Goal: Check status: Check status

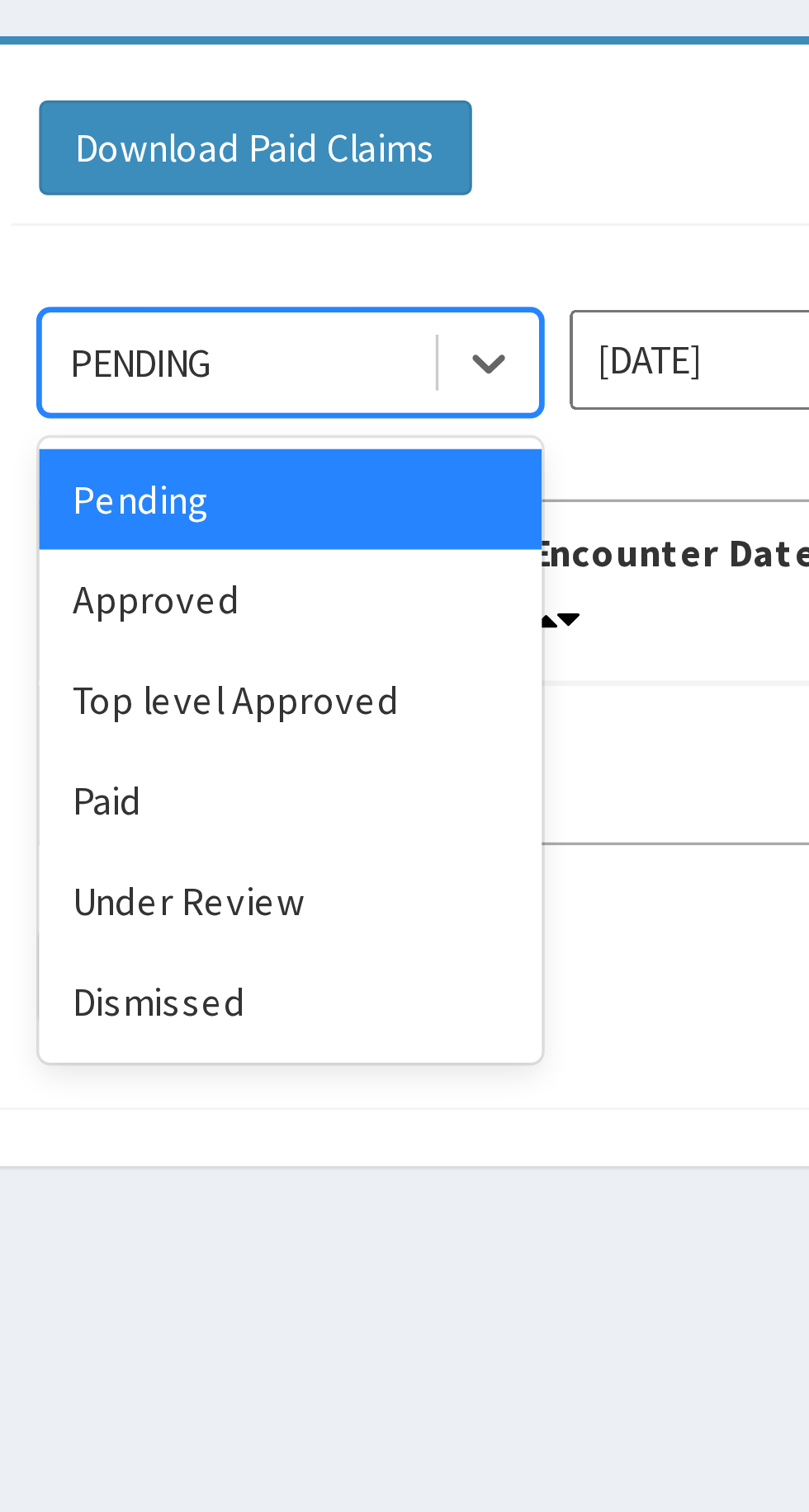
click at [319, 280] on div "Approved" at bounding box center [293, 285] width 148 height 30
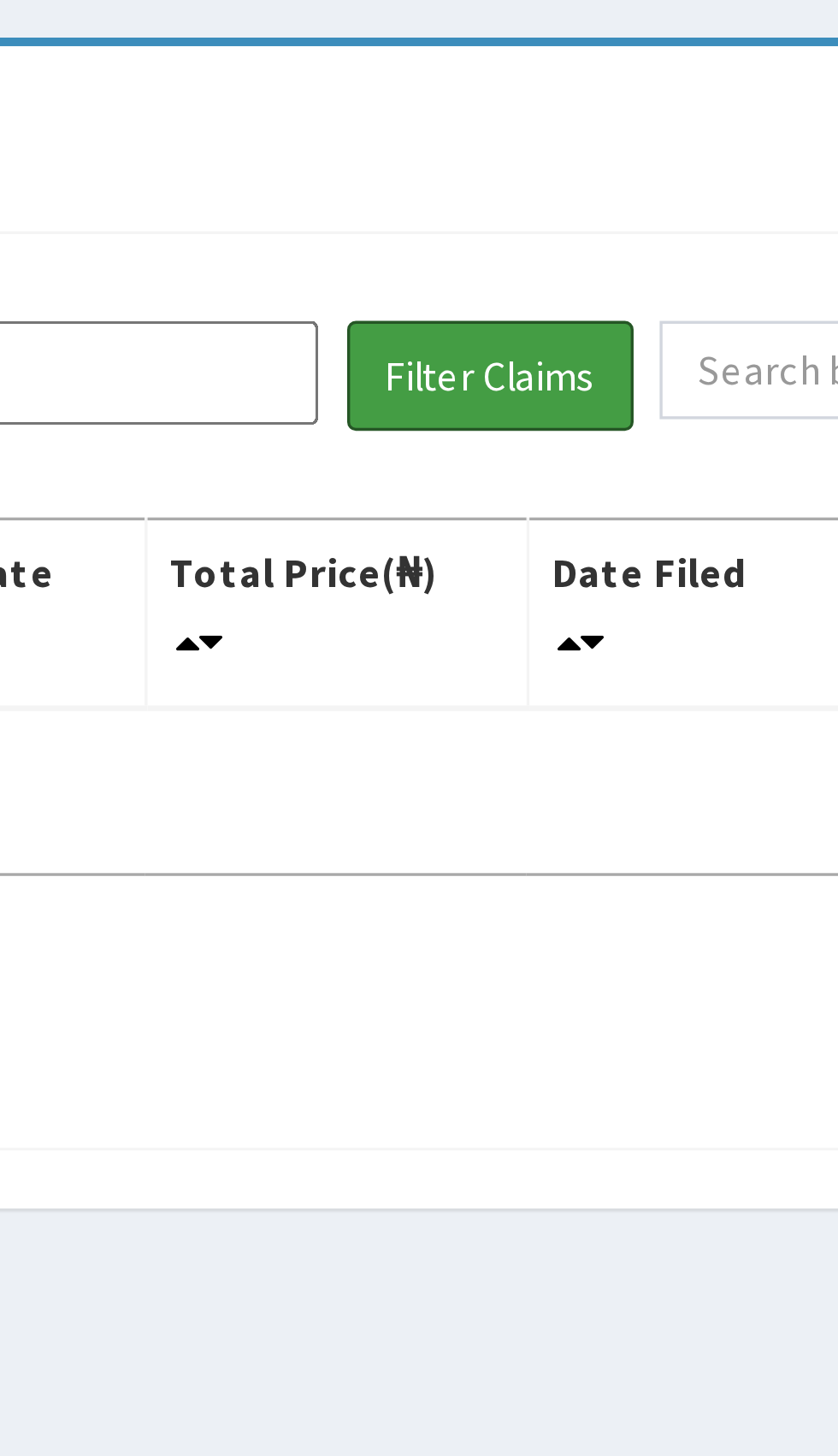
click at [595, 222] on button "Filter Claims" at bounding box center [594, 222] width 85 height 33
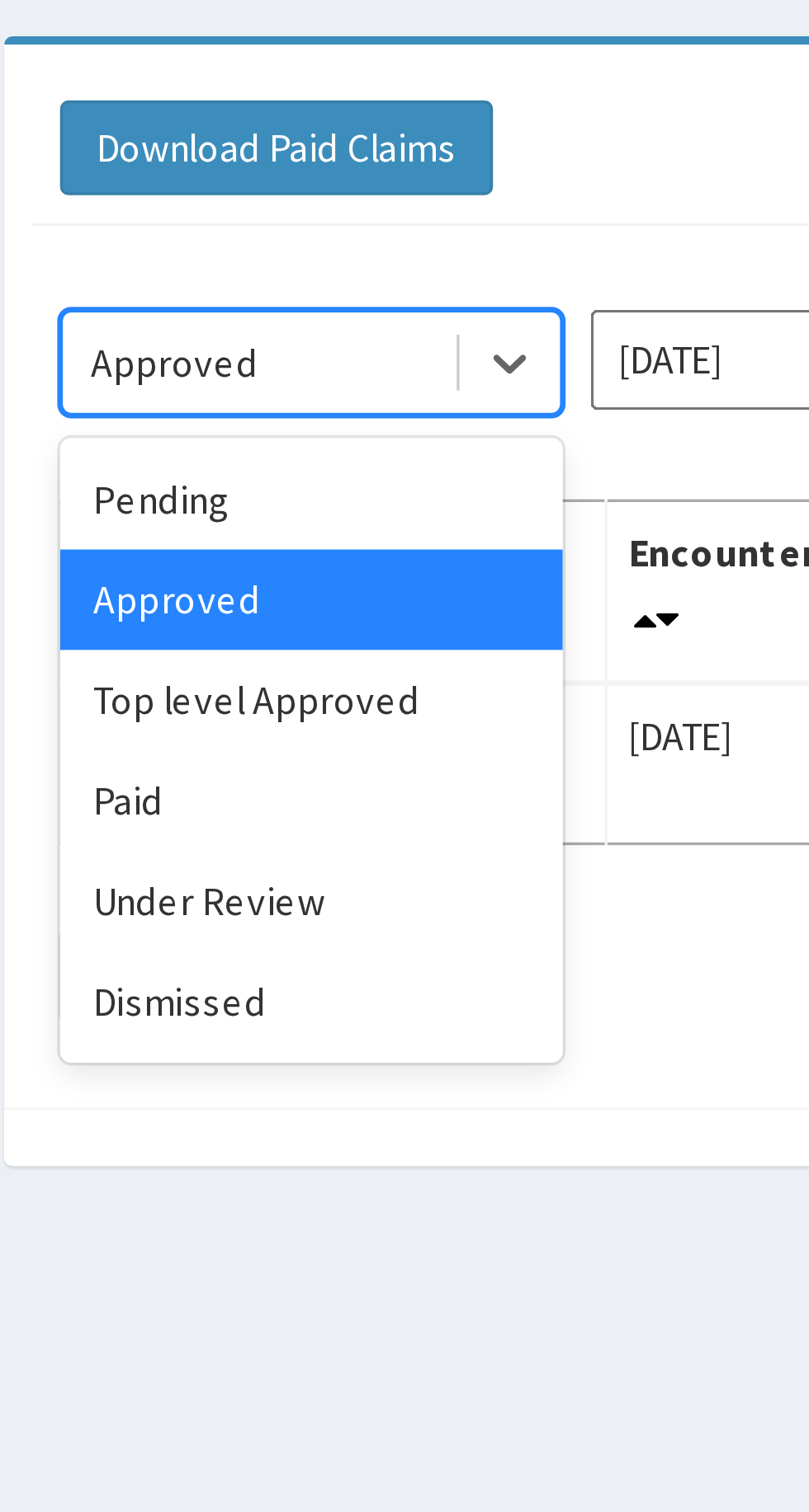
click at [311, 319] on div "Top level Approved" at bounding box center [293, 314] width 148 height 30
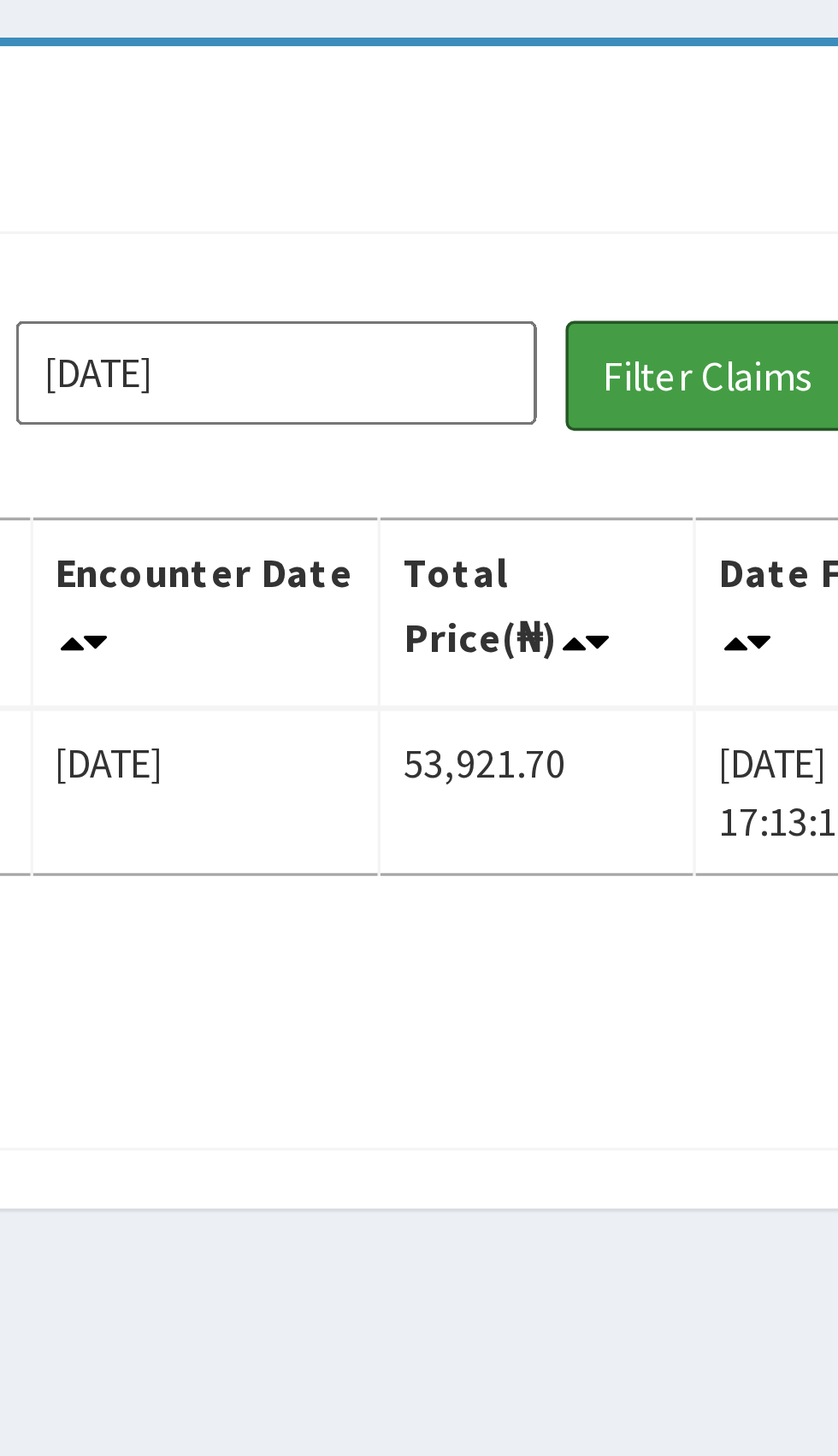
click at [590, 223] on button "Filter Claims" at bounding box center [594, 222] width 85 height 33
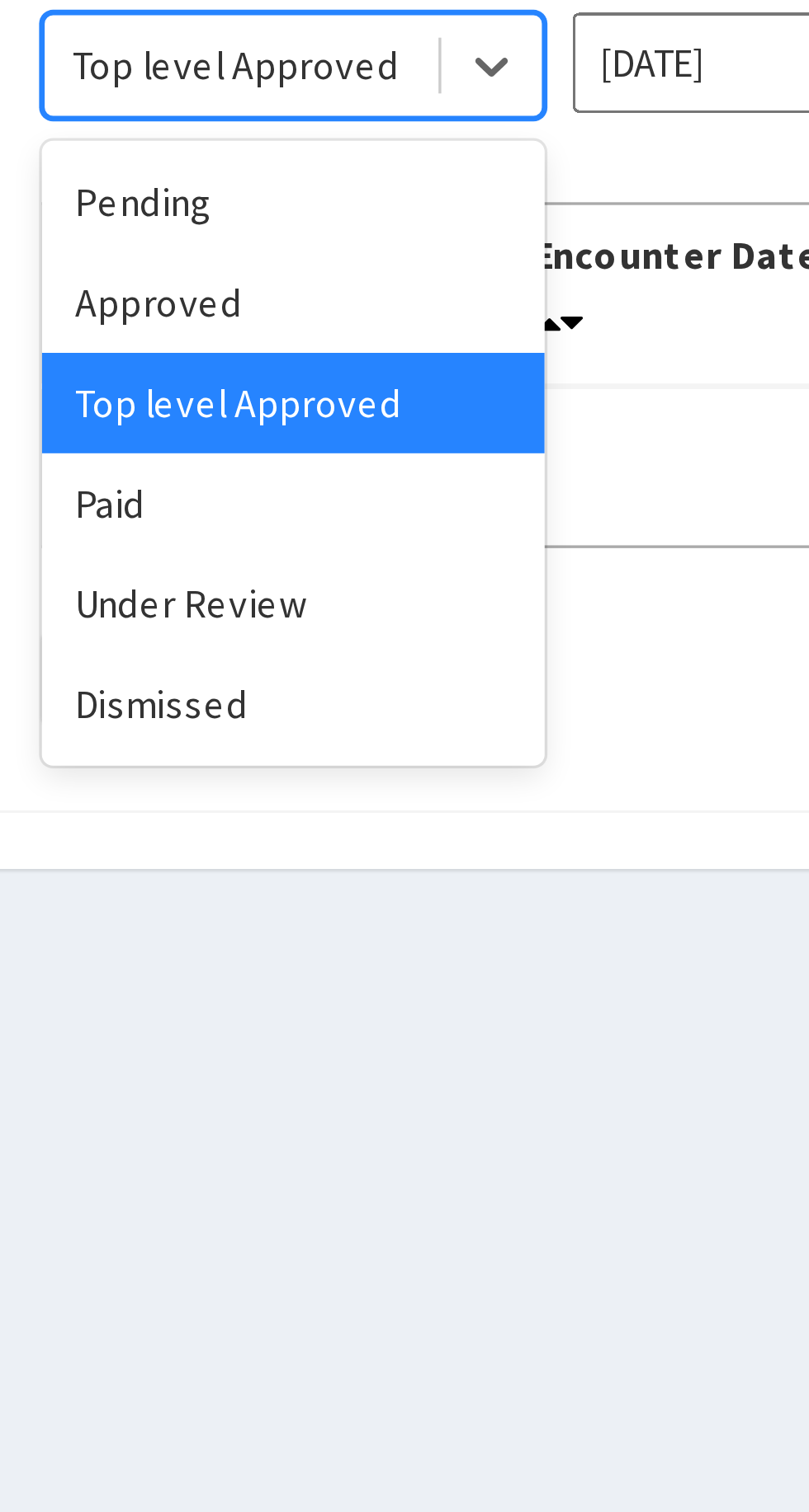
click at [284, 379] on div "Under Review" at bounding box center [293, 373] width 148 height 30
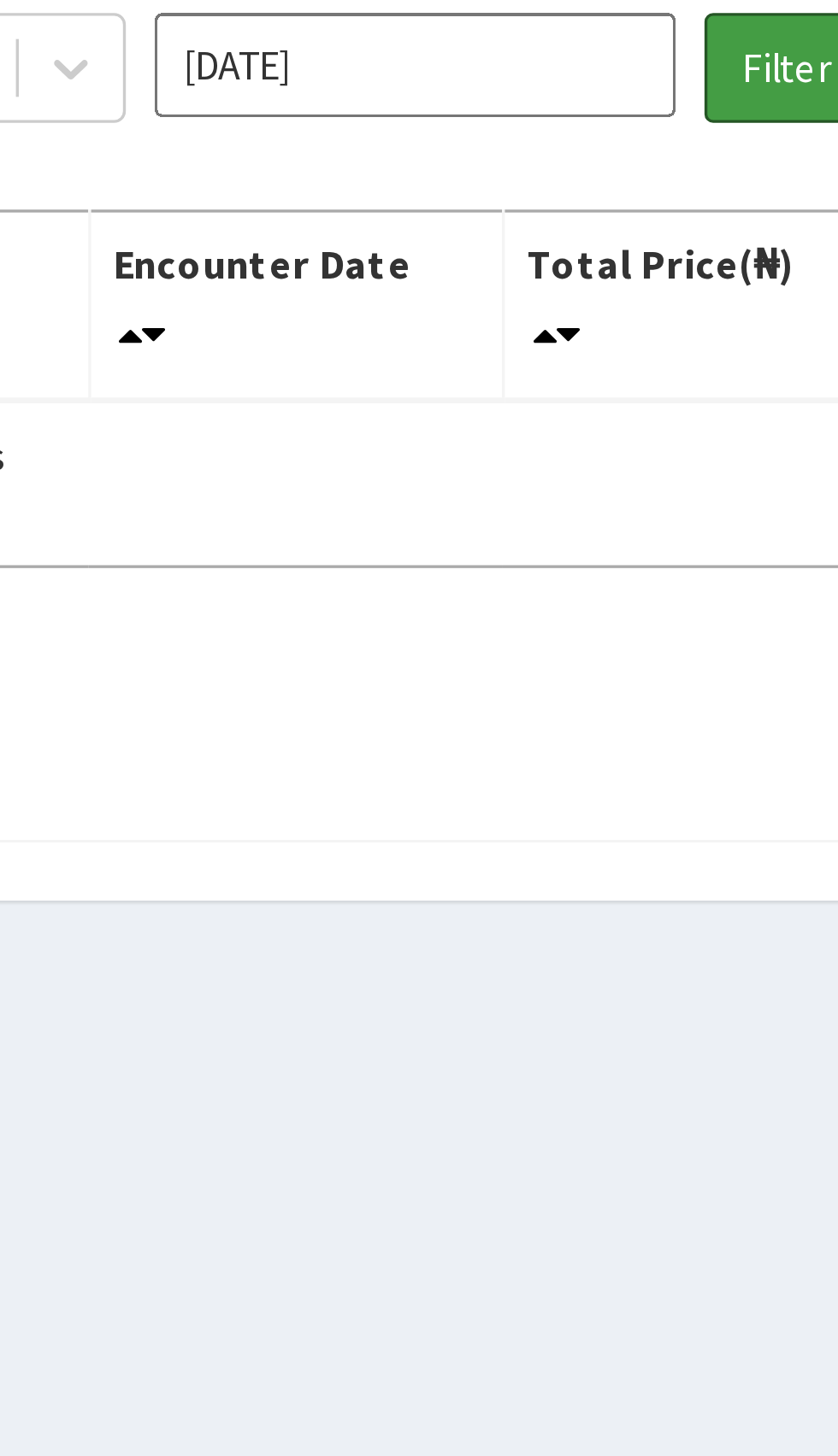
click at [578, 225] on button "Filter Claims" at bounding box center [594, 222] width 85 height 33
click at [566, 222] on button "Filter Claims" at bounding box center [594, 222] width 85 height 33
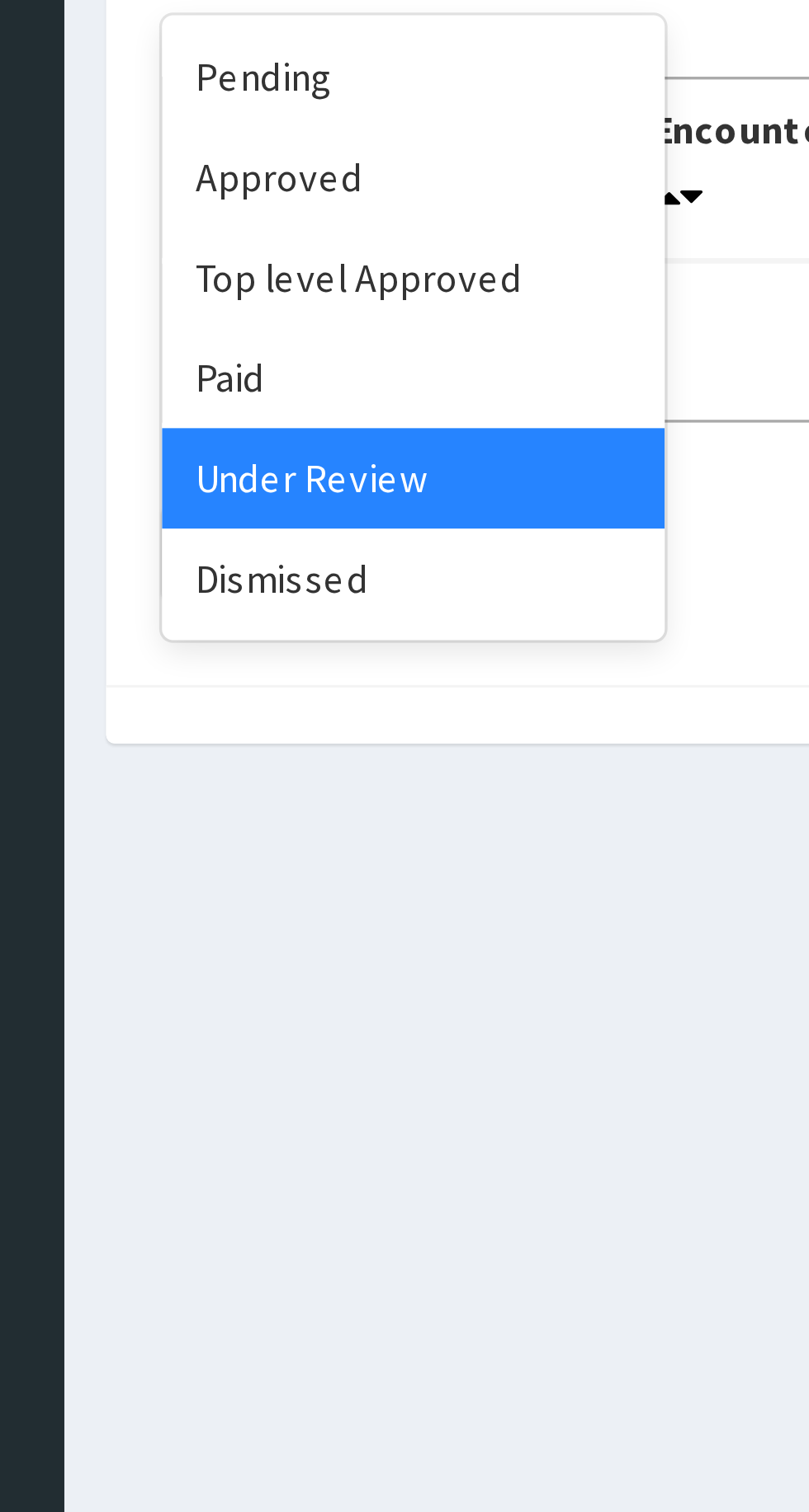
click at [274, 406] on div "Dismissed" at bounding box center [293, 403] width 148 height 30
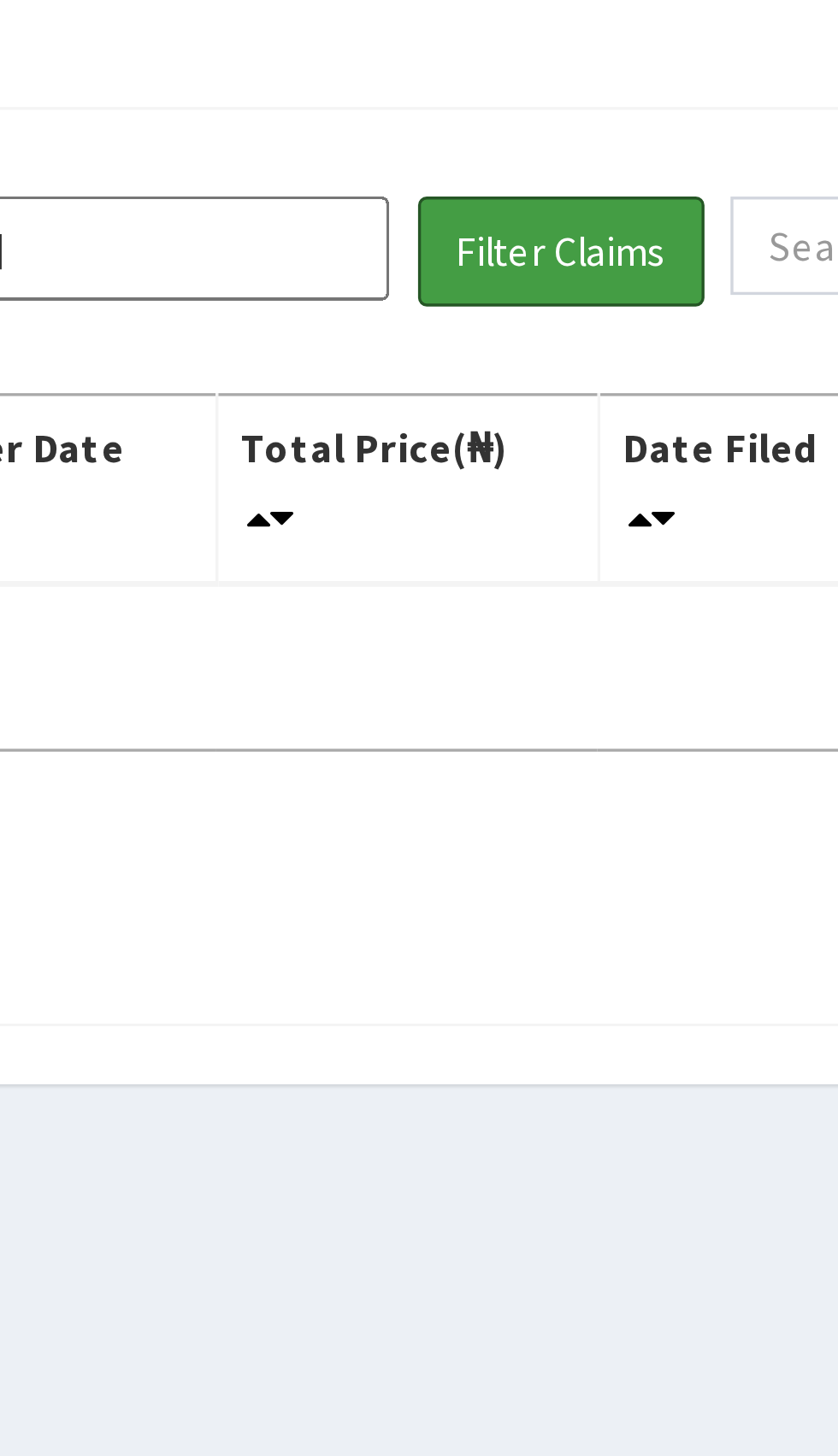
click at [594, 222] on button "Filter Claims" at bounding box center [594, 222] width 85 height 33
click at [600, 222] on button "Filter Claims" at bounding box center [594, 222] width 85 height 33
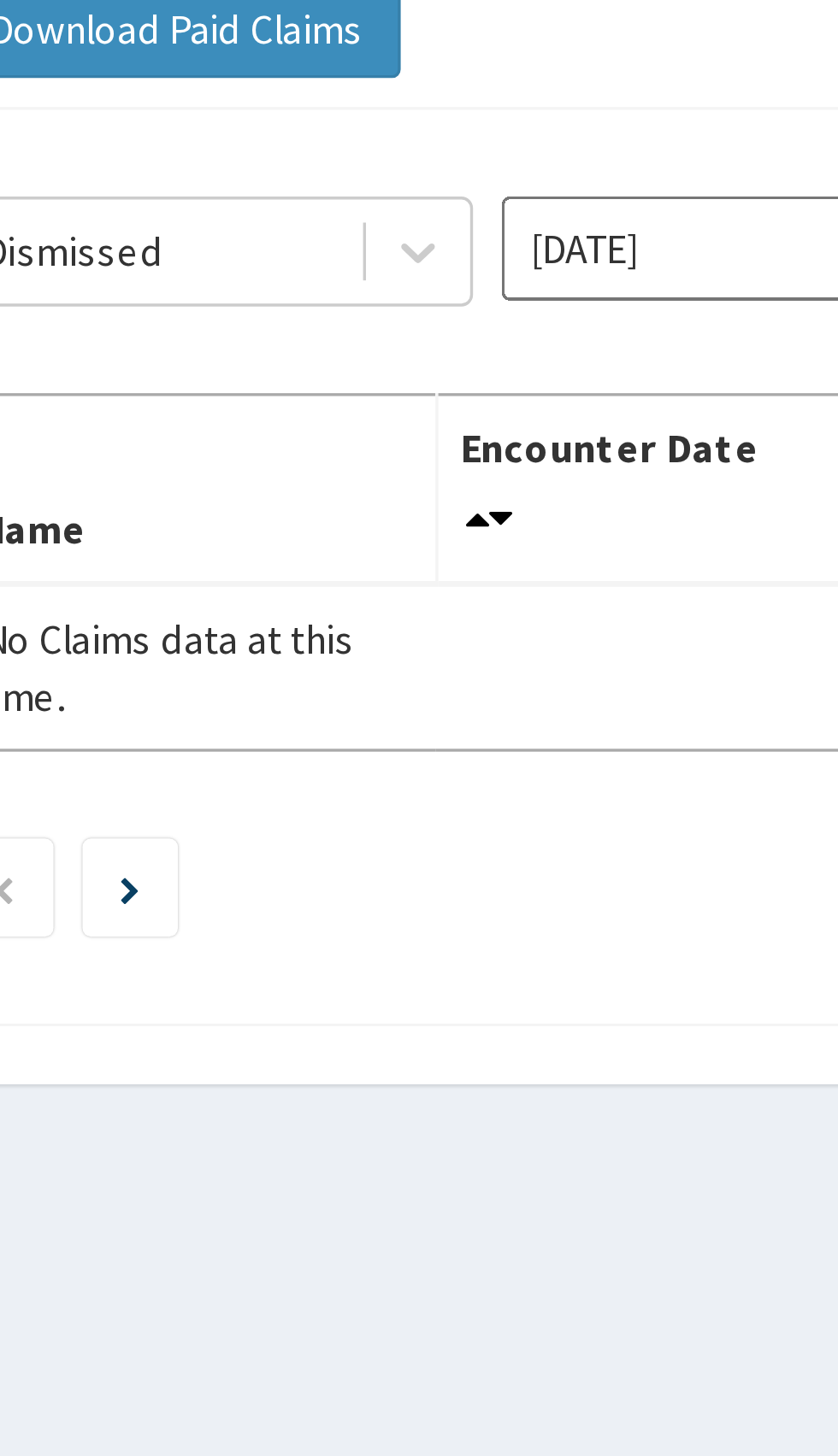
click at [438, 223] on input "Oct 2025" at bounding box center [466, 221] width 154 height 31
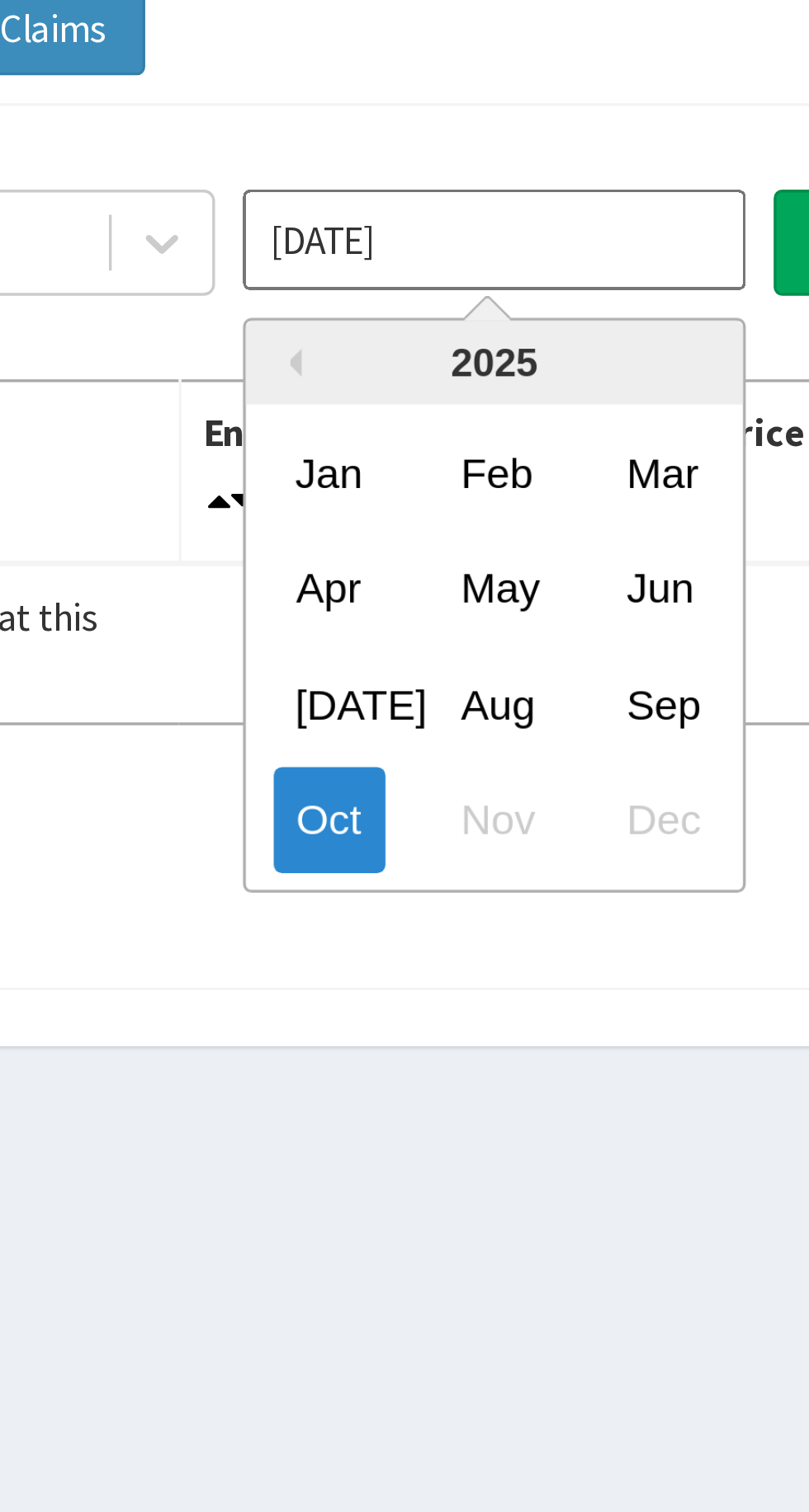
click at [503, 347] on div "Sep" at bounding box center [499, 350] width 33 height 31
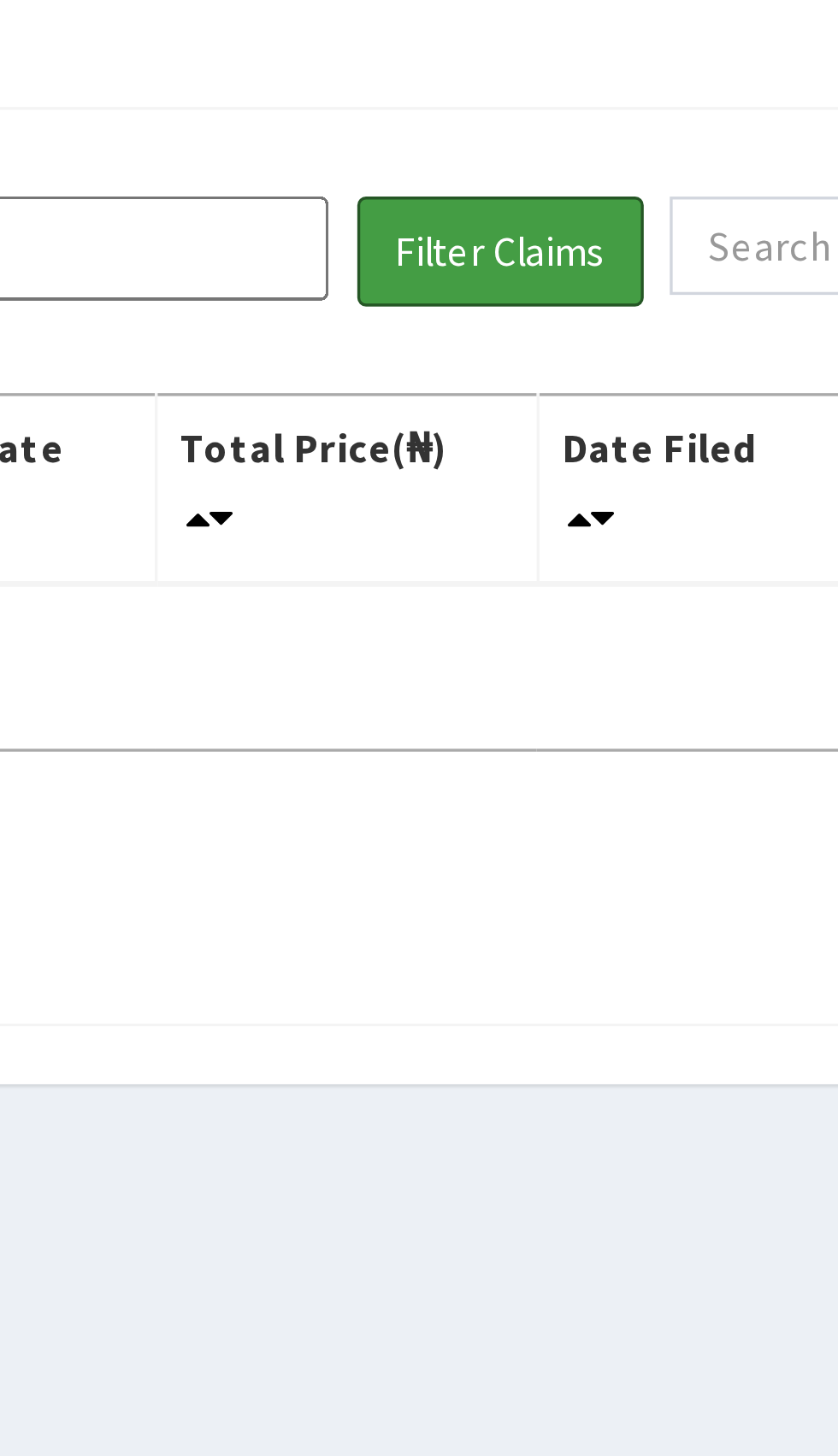
click at [600, 218] on button "Filter Claims" at bounding box center [594, 222] width 85 height 33
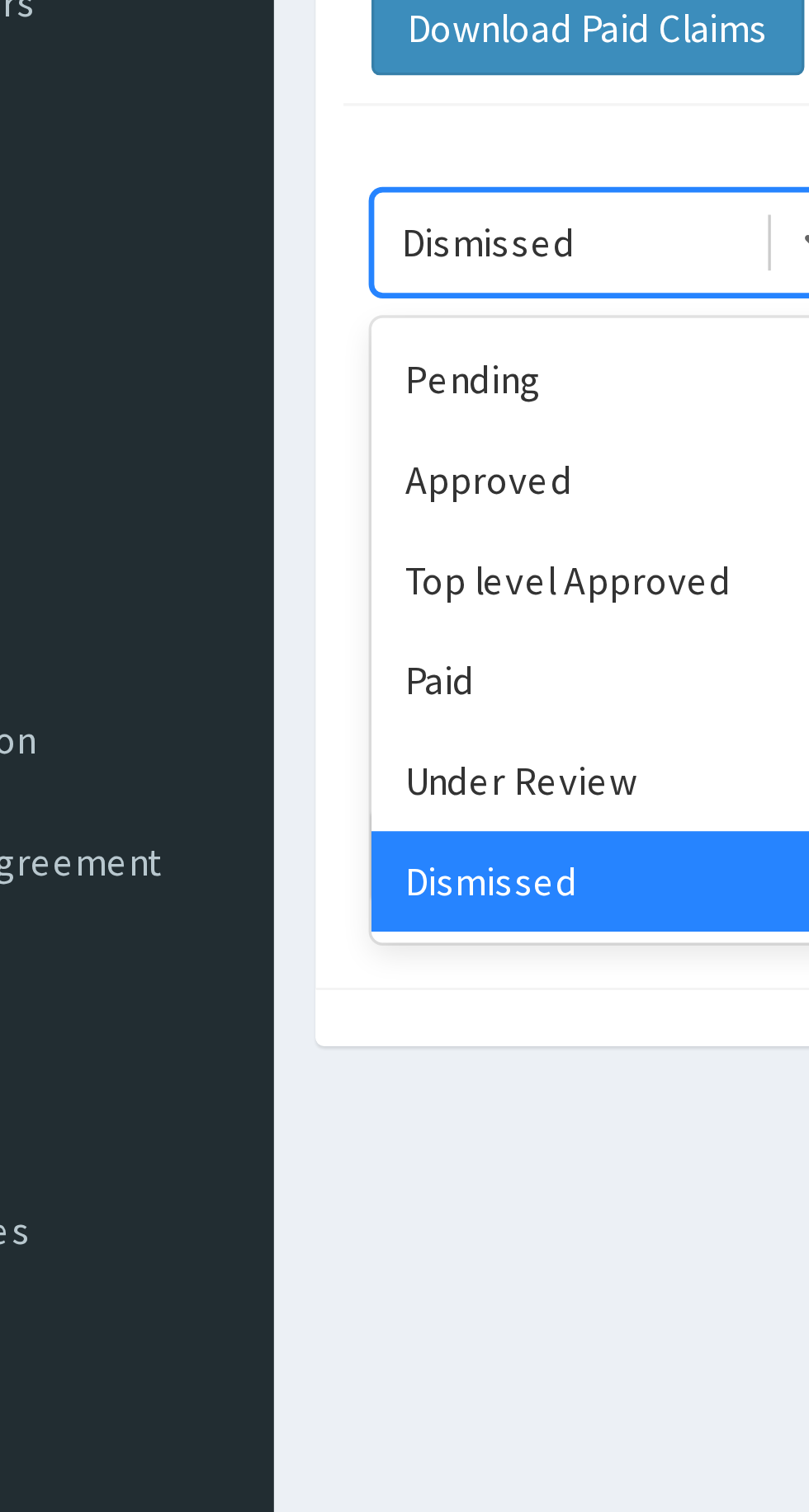
click at [270, 365] on div "Under Review" at bounding box center [293, 373] width 148 height 30
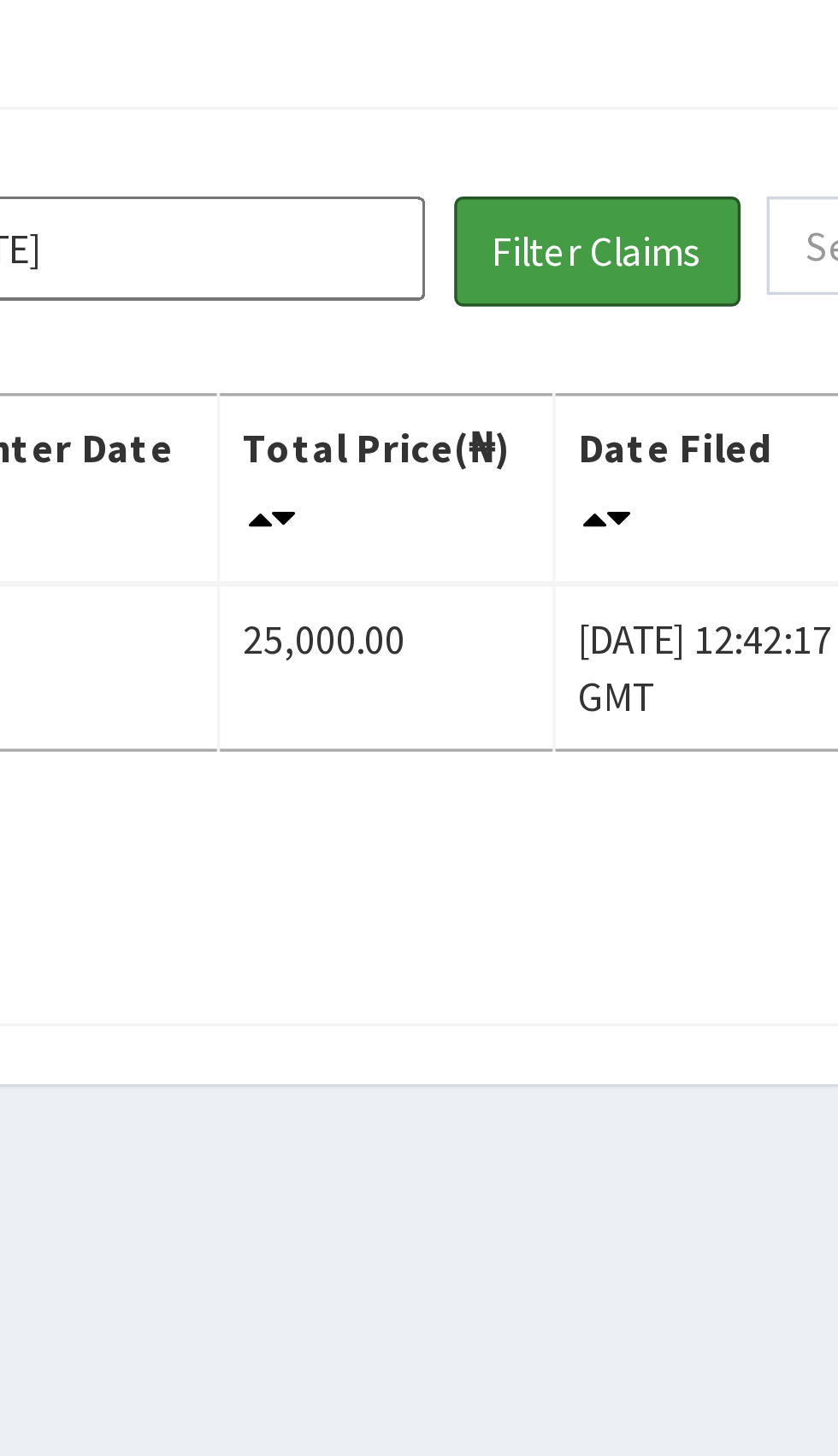
click at [595, 218] on button "Filter Claims" at bounding box center [594, 222] width 85 height 33
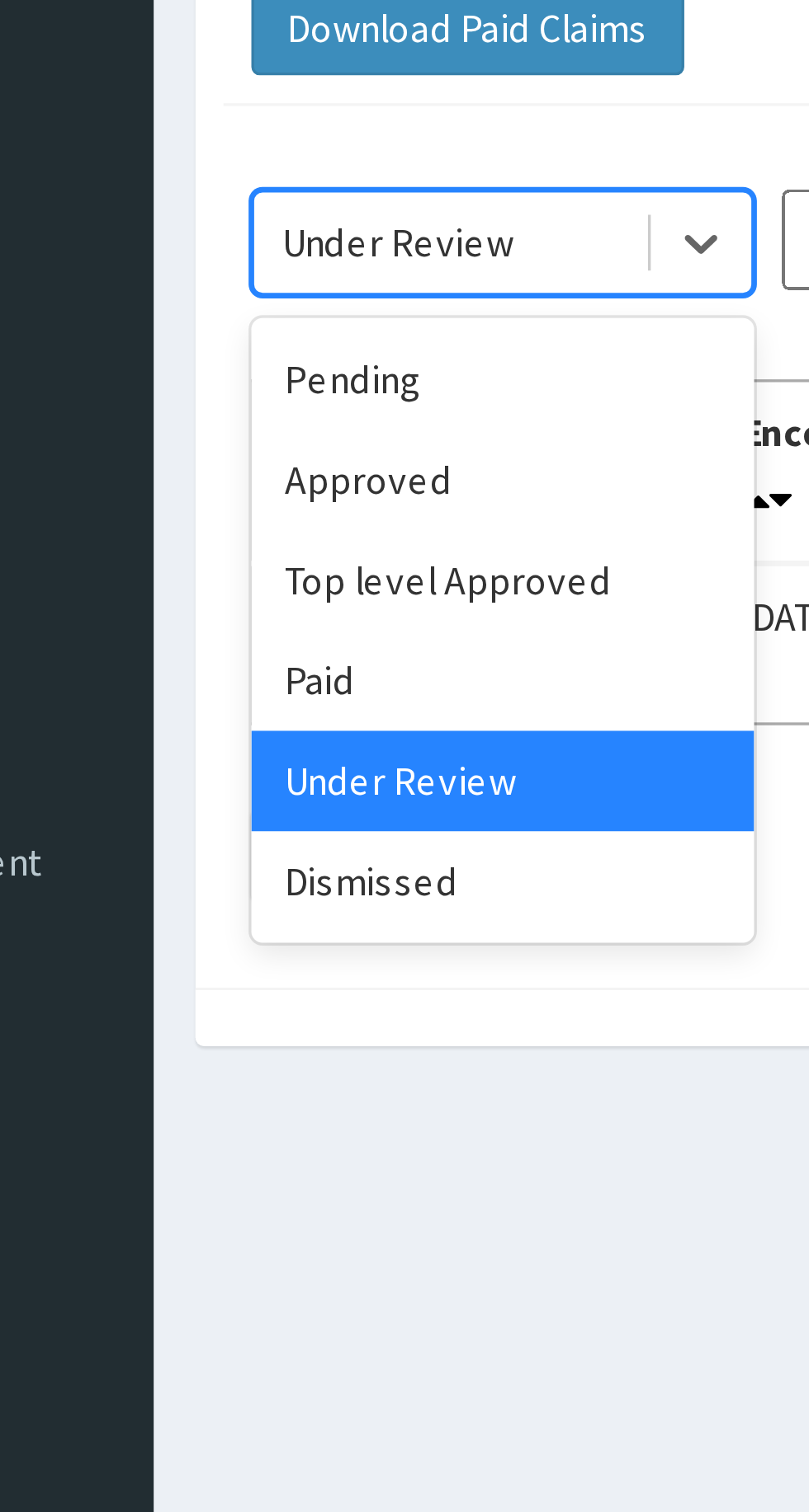
click at [275, 318] on div "Top level Approved" at bounding box center [293, 314] width 148 height 30
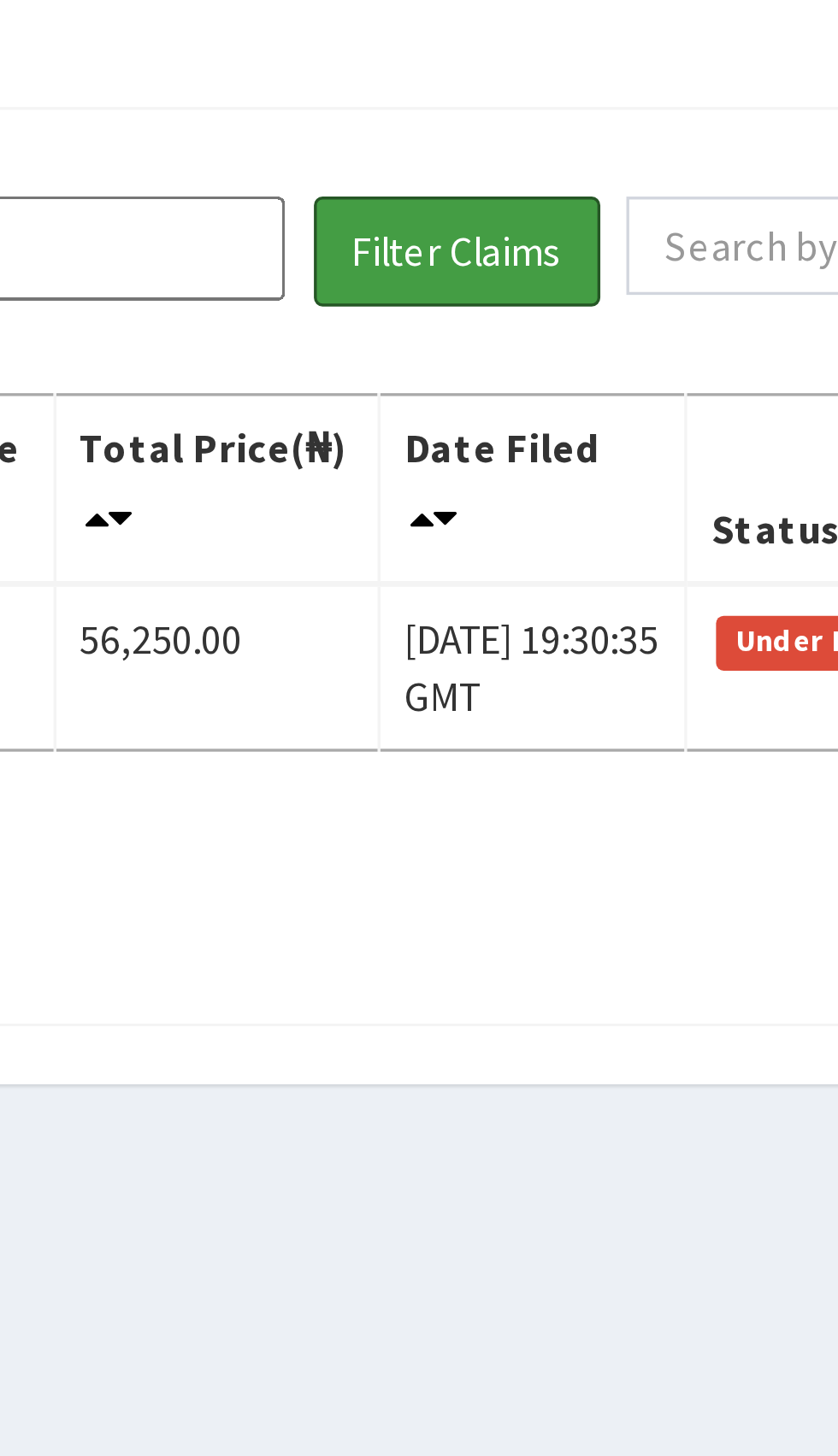
click at [602, 223] on button "Filter Claims" at bounding box center [594, 222] width 85 height 33
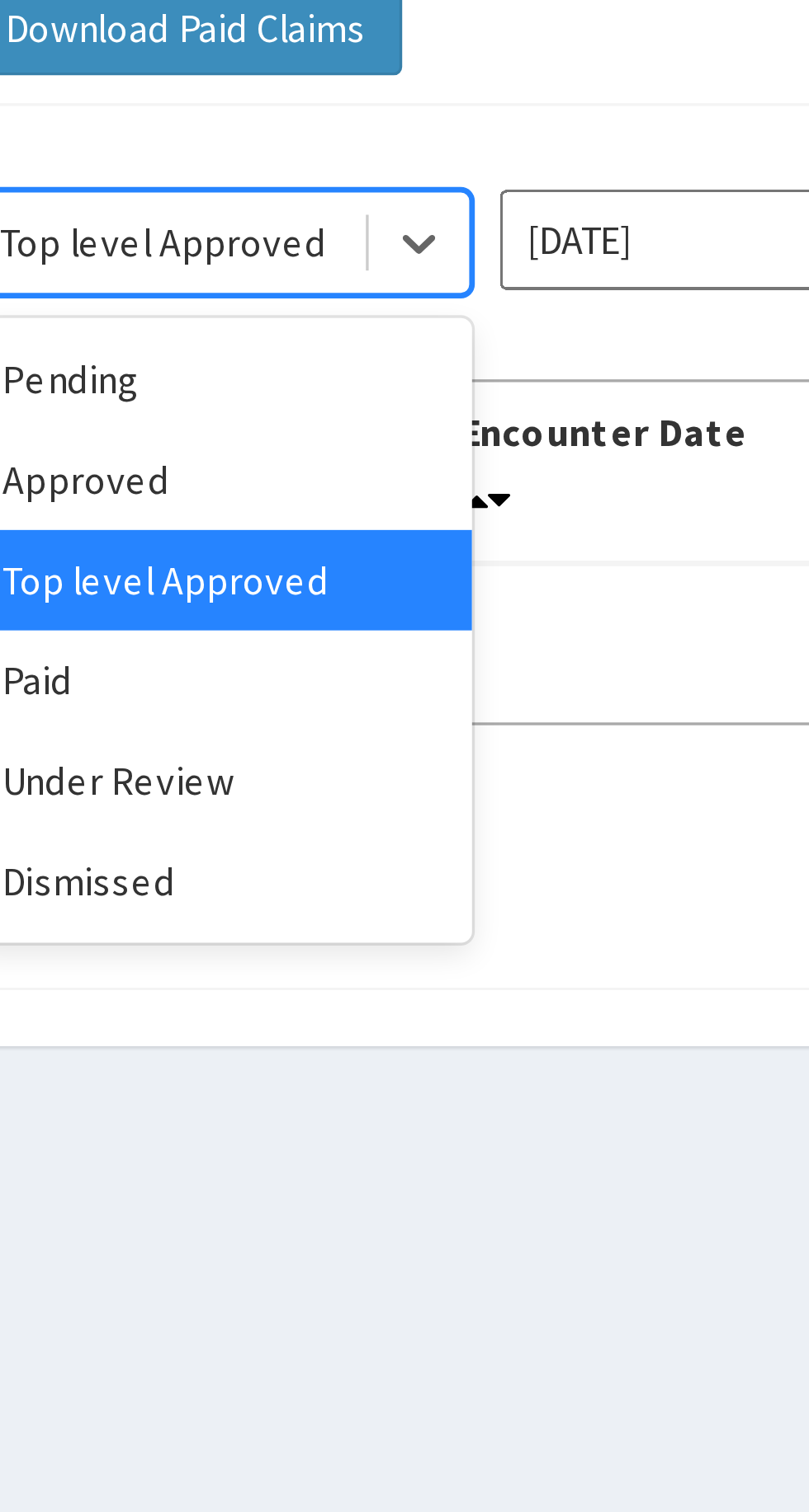
click at [304, 280] on div "Approved" at bounding box center [293, 285] width 148 height 30
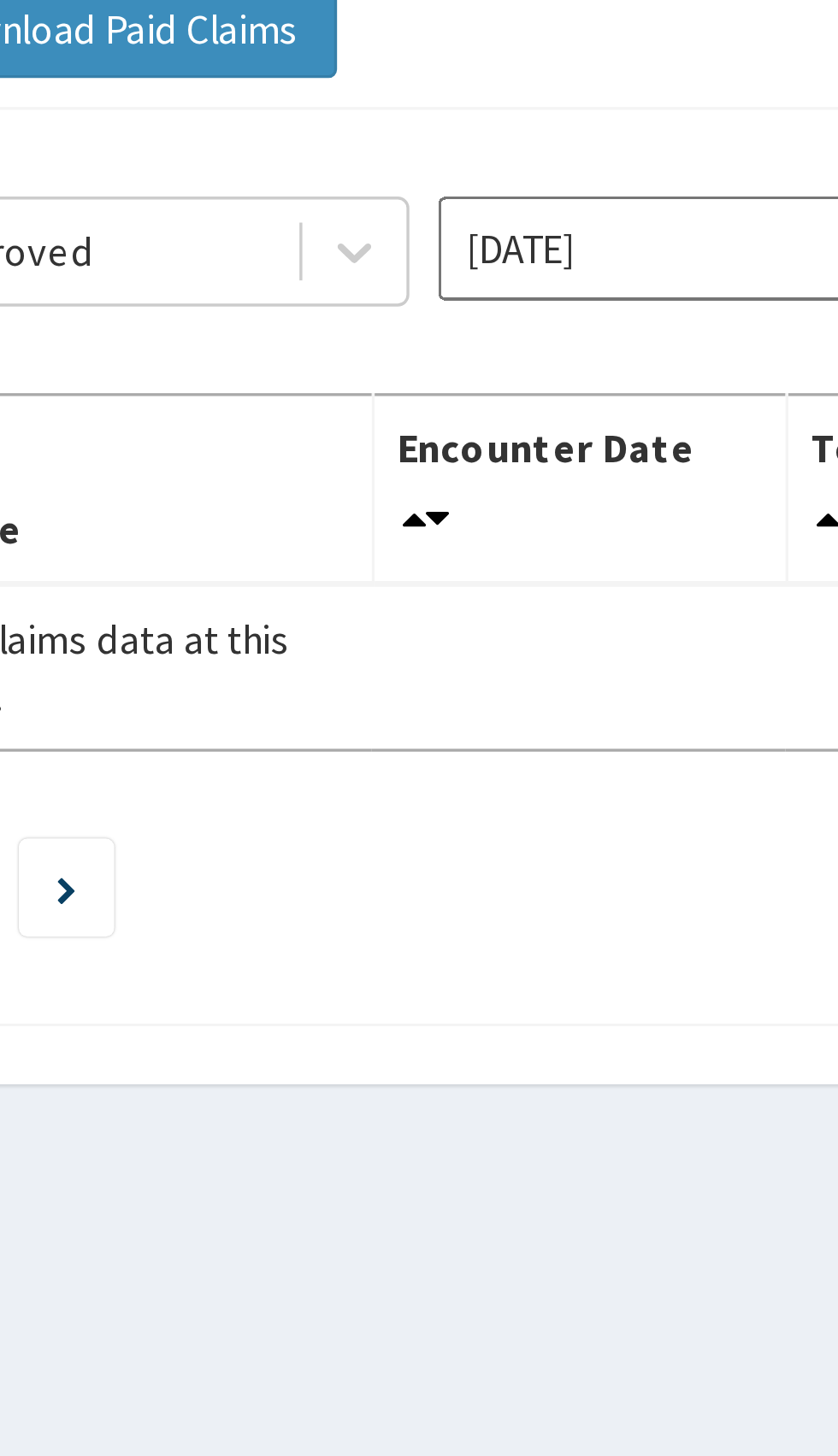
click at [460, 225] on input "Sep 2025" at bounding box center [466, 221] width 154 height 31
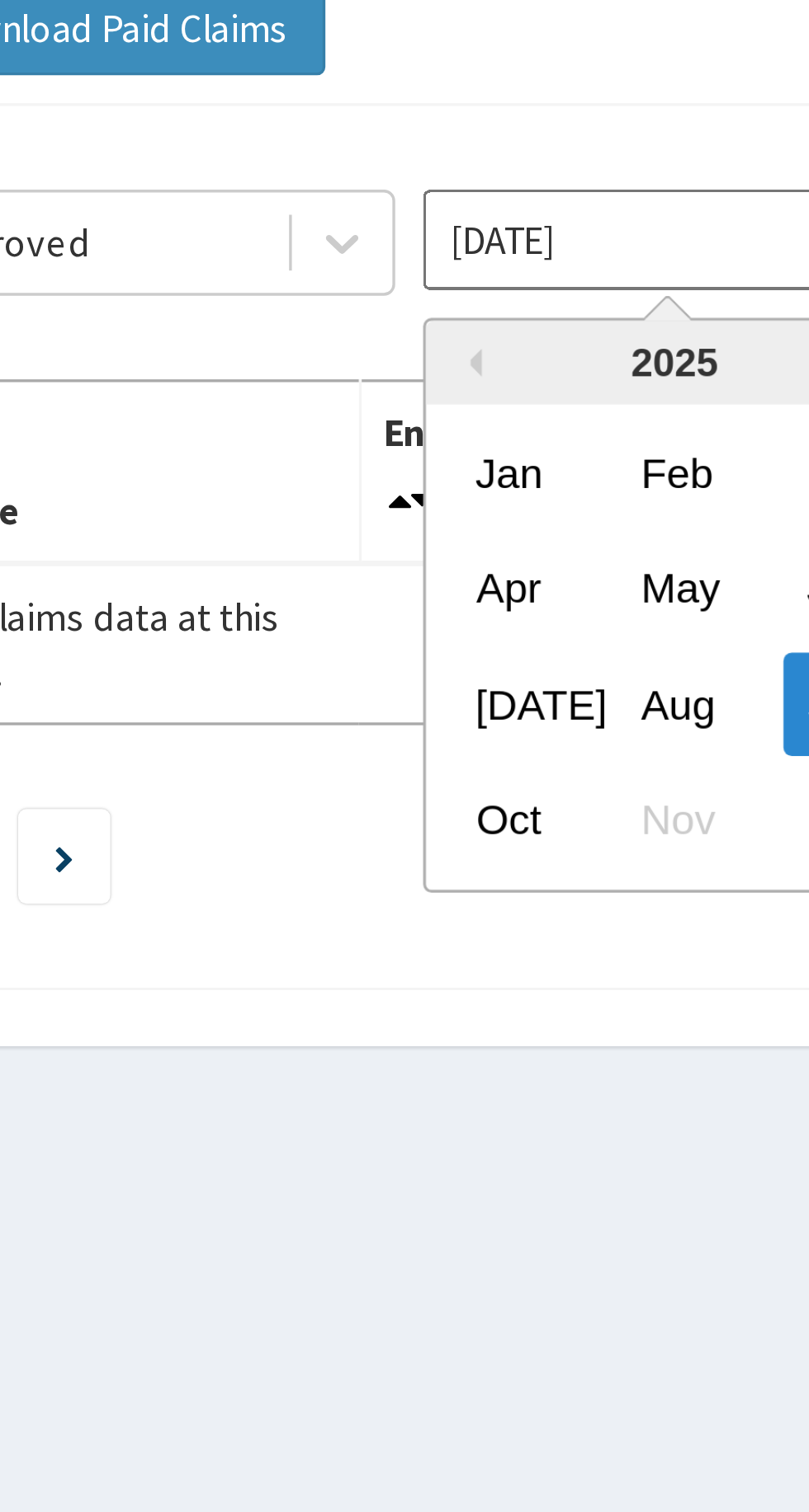
click at [407, 374] on div "Oct" at bounding box center [401, 384] width 33 height 31
type input "Oct 2025"
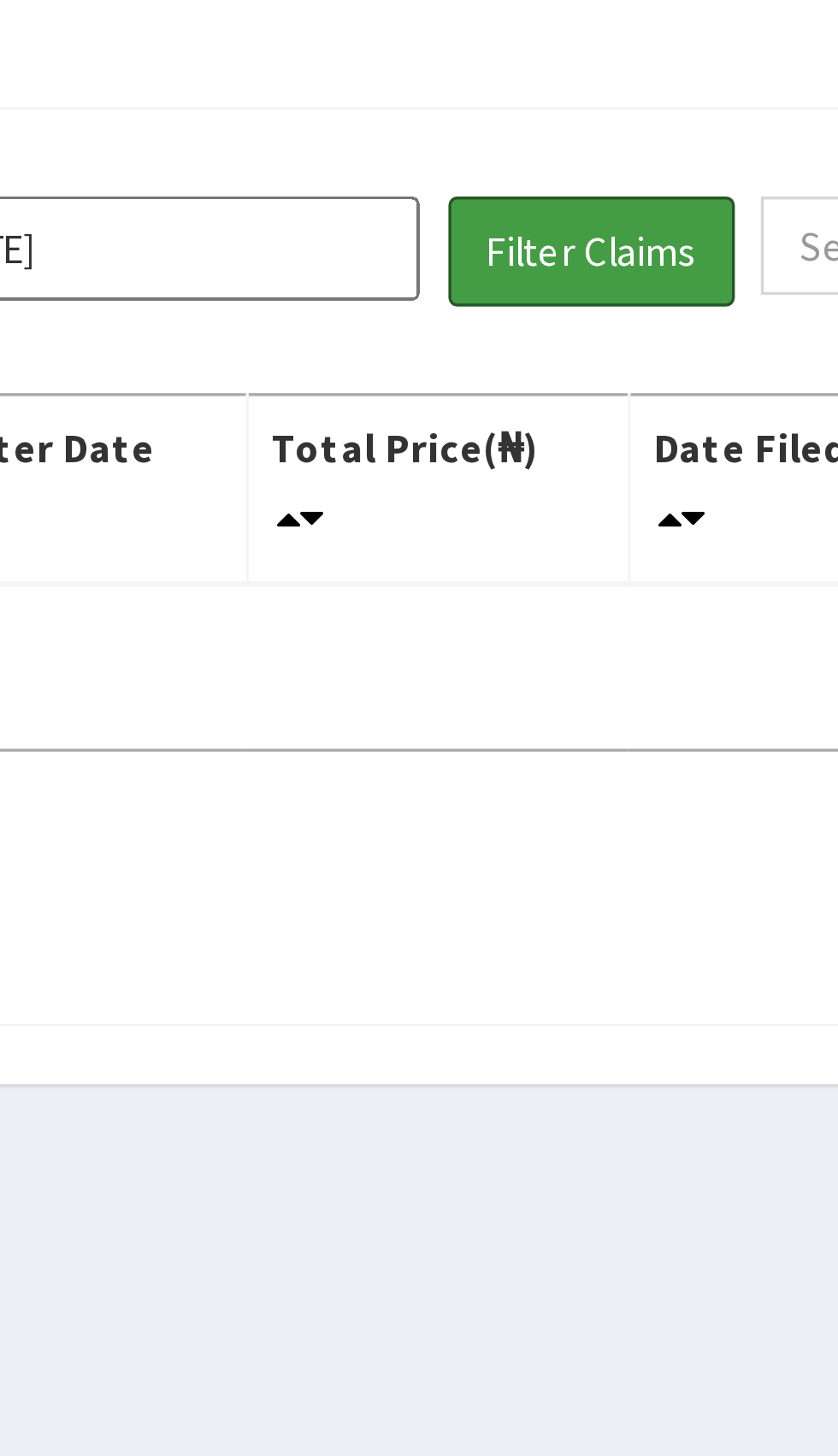
click at [600, 214] on button "Filter Claims" at bounding box center [594, 222] width 85 height 33
